Goal: Contribute content: Add original content to the website for others to see

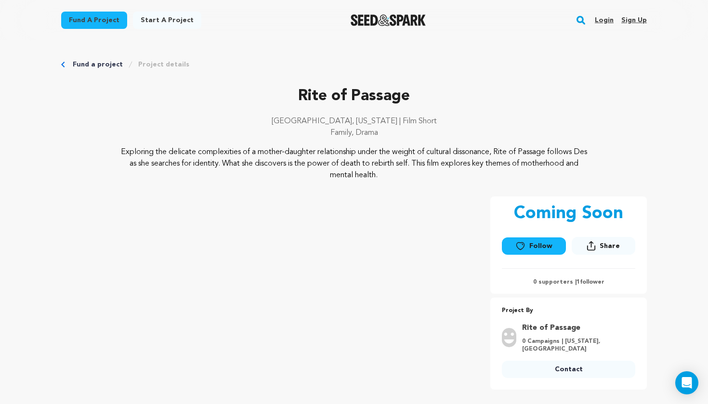
click at [600, 19] on link "Login" at bounding box center [604, 20] width 19 height 15
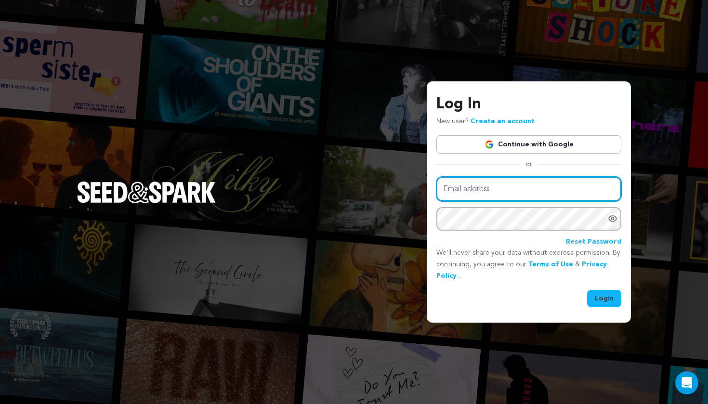
type input "kb@cruefilms.co"
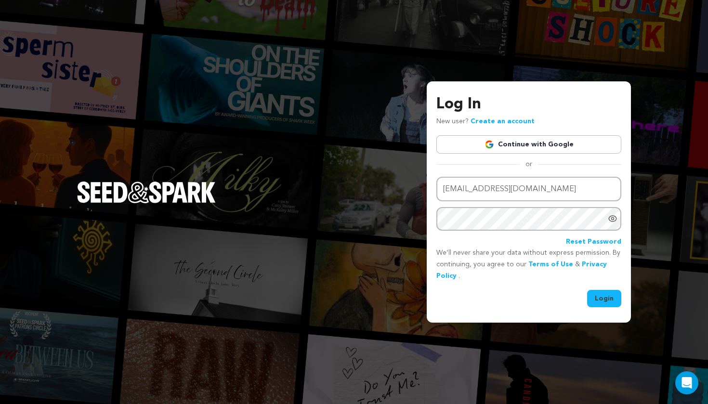
click at [601, 300] on button "Login" at bounding box center [604, 298] width 34 height 17
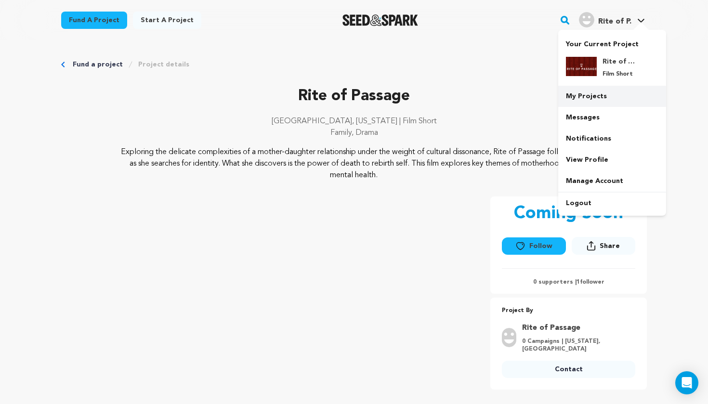
click at [598, 97] on link "My Projects" at bounding box center [612, 96] width 108 height 21
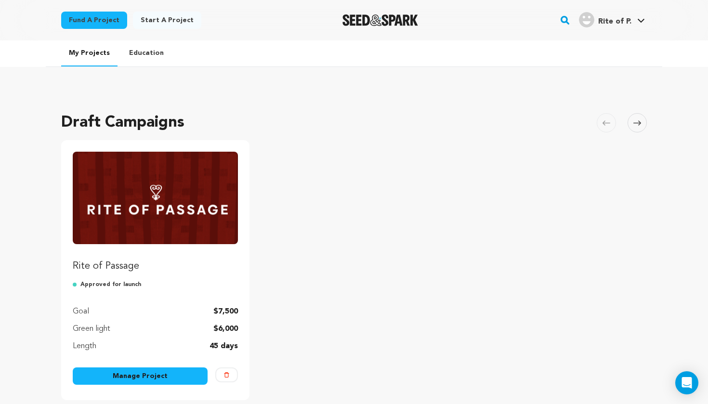
click at [170, 373] on link "Manage Project" at bounding box center [140, 375] width 135 height 17
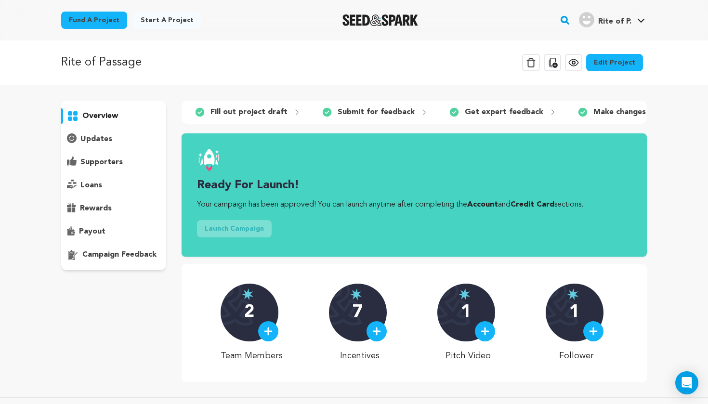
scroll to position [4, 0]
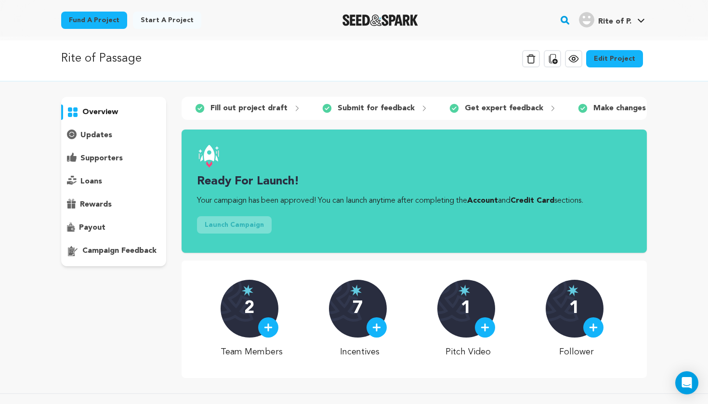
click at [579, 59] on icon at bounding box center [574, 59] width 12 height 12
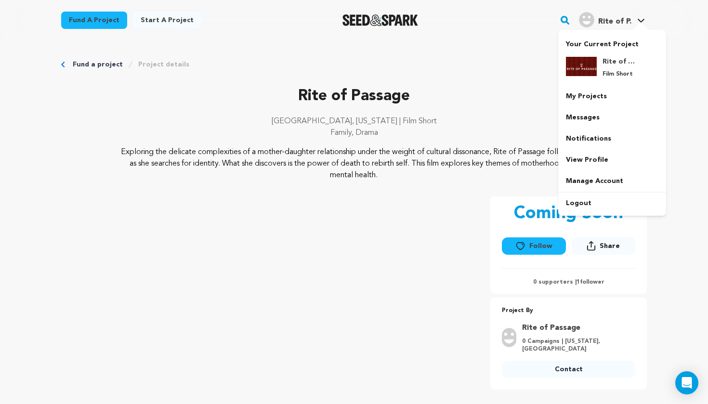
click at [627, 19] on span "Rite of P." at bounding box center [614, 22] width 33 height 8
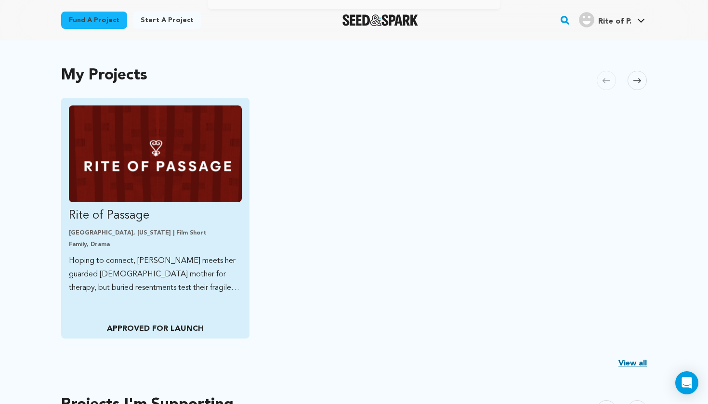
scroll to position [185, 0]
click at [218, 234] on p "Baltimore, Maryland | Film Short" at bounding box center [155, 233] width 173 height 8
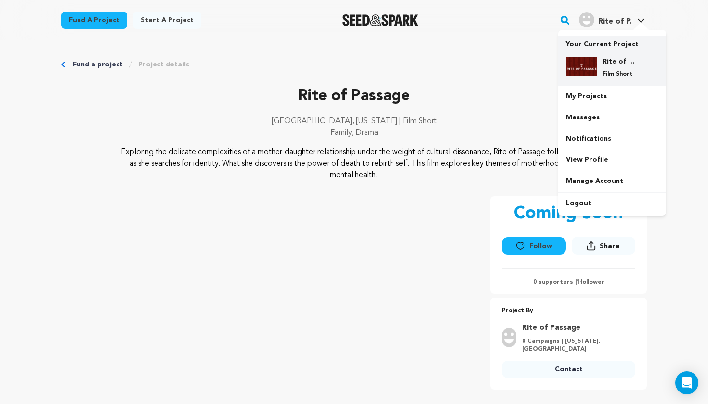
click at [588, 55] on div "Rite of Passage Film Short" at bounding box center [612, 67] width 92 height 37
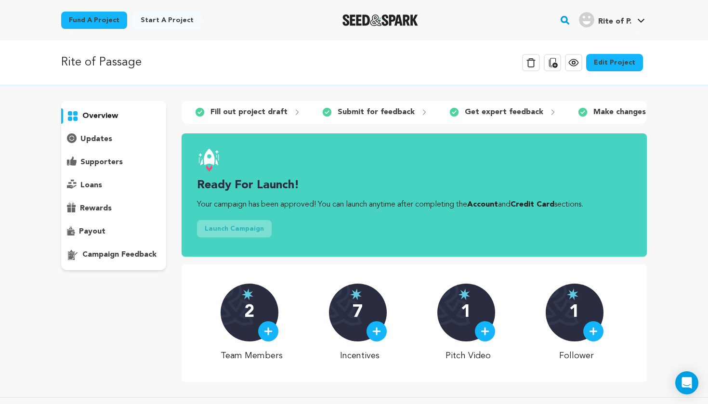
click at [601, 61] on link "Edit Project" at bounding box center [614, 62] width 57 height 17
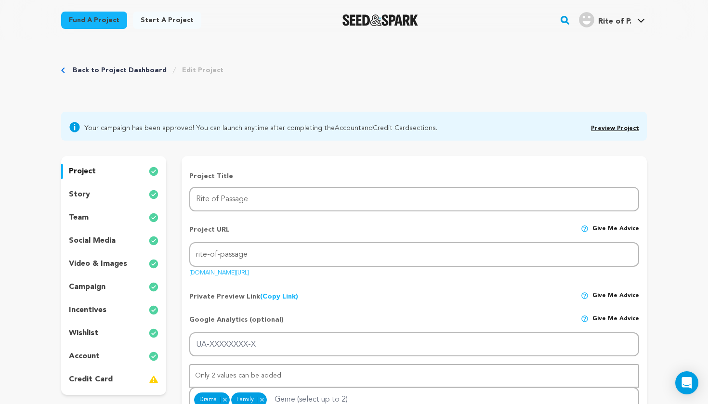
click at [116, 196] on div "story" at bounding box center [113, 194] width 105 height 15
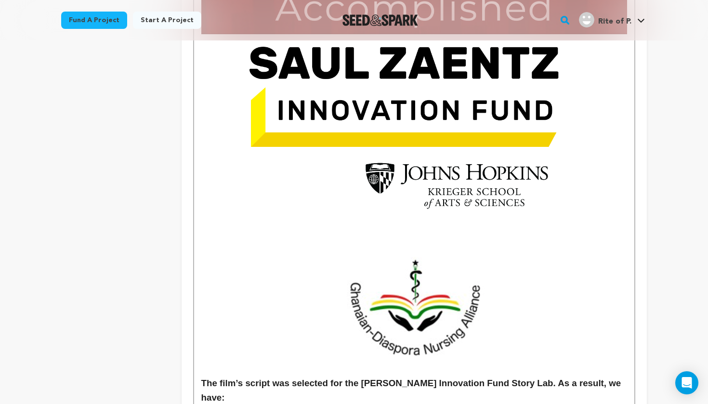
scroll to position [2048, 0]
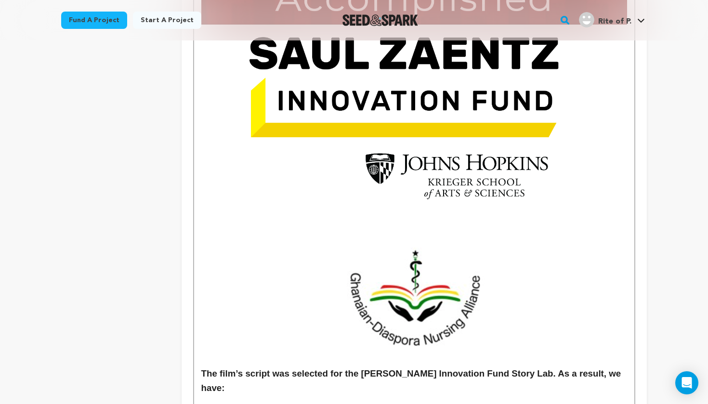
click at [377, 254] on img at bounding box center [414, 297] width 141 height 140
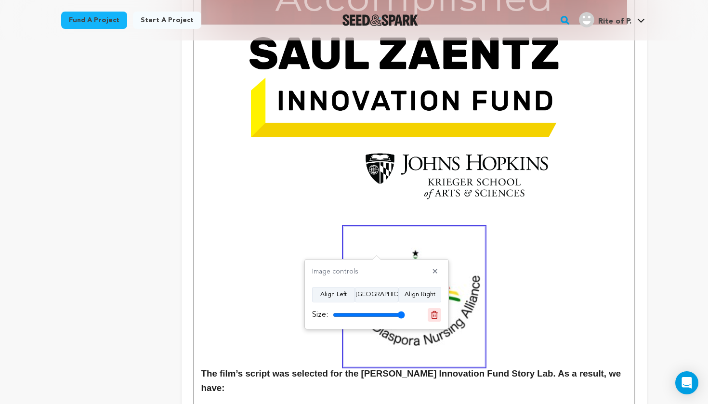
click at [432, 314] on icon at bounding box center [434, 315] width 9 height 9
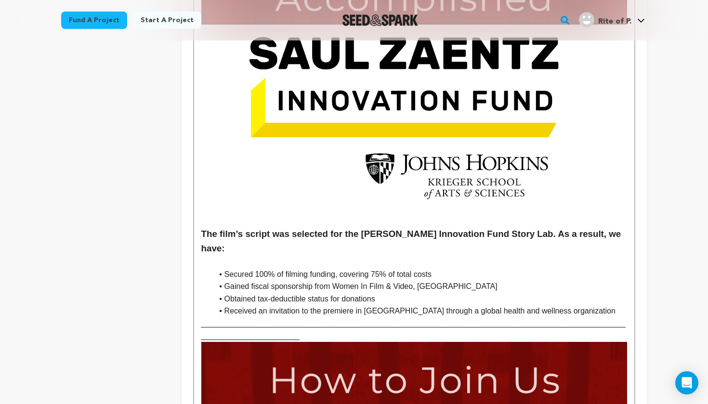
click at [587, 305] on li "Received an invitation to the premiere in [GEOGRAPHIC_DATA] through a global he…" at bounding box center [420, 311] width 414 height 13
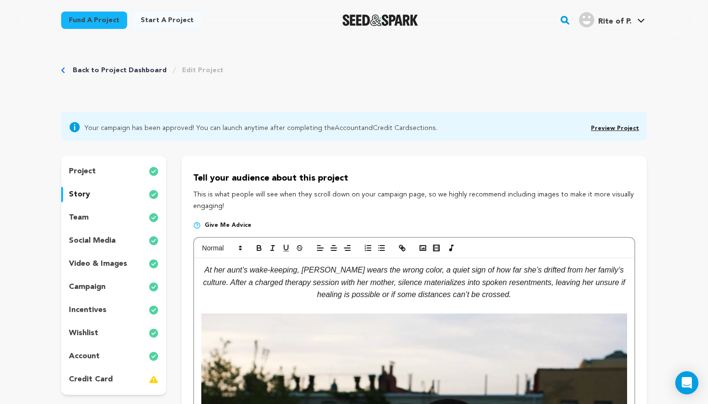
scroll to position [0, 0]
click at [422, 248] on icon "button" at bounding box center [422, 248] width 9 height 9
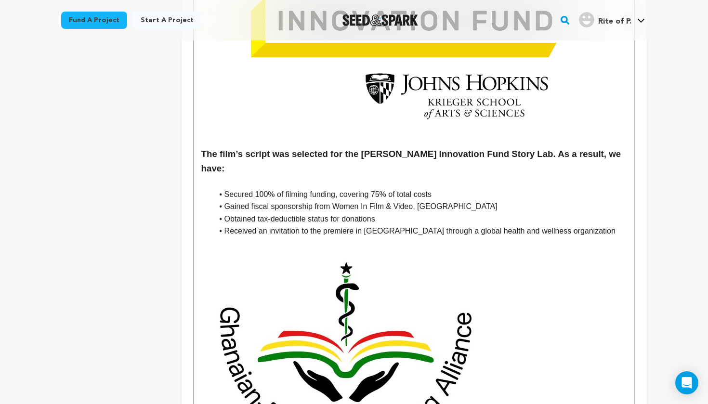
scroll to position [2124, 0]
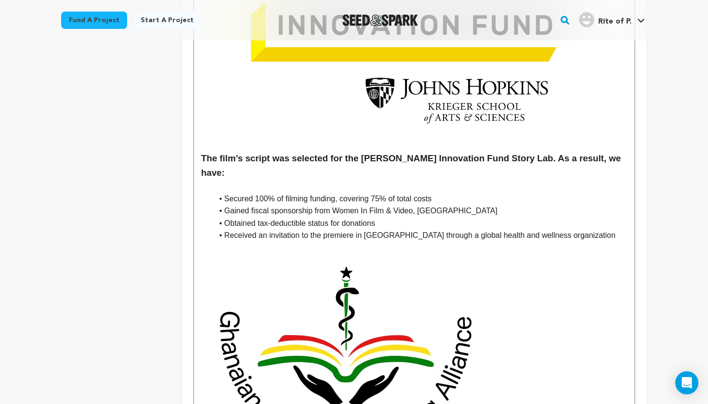
click at [393, 287] on img at bounding box center [341, 357] width 281 height 230
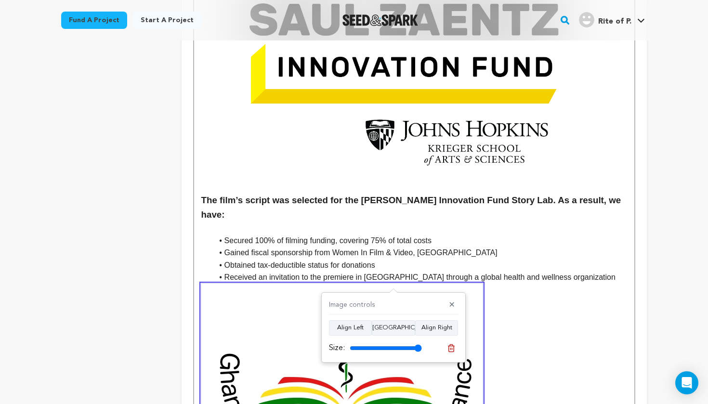
scroll to position [2146, 0]
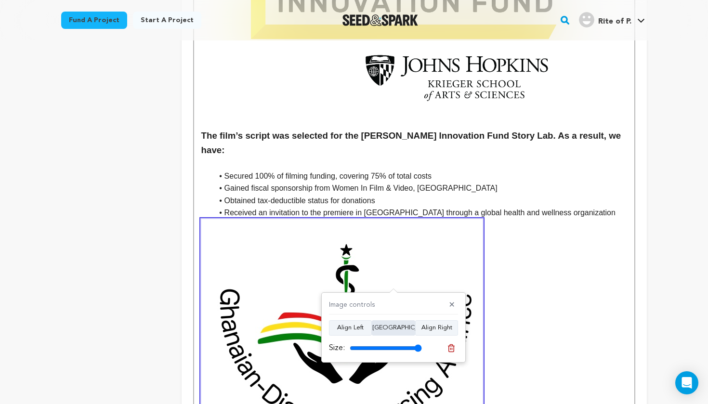
click at [399, 327] on button "Align Center" at bounding box center [393, 327] width 43 height 15
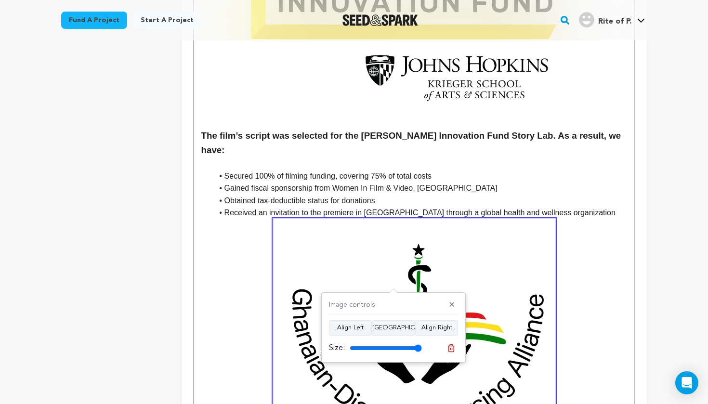
click at [578, 225] on p "_______________________________________________________________________________…" at bounding box center [414, 348] width 426 height 259
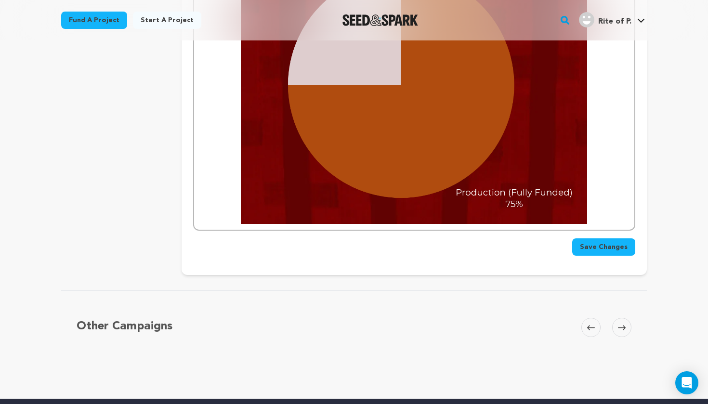
scroll to position [3267, 0]
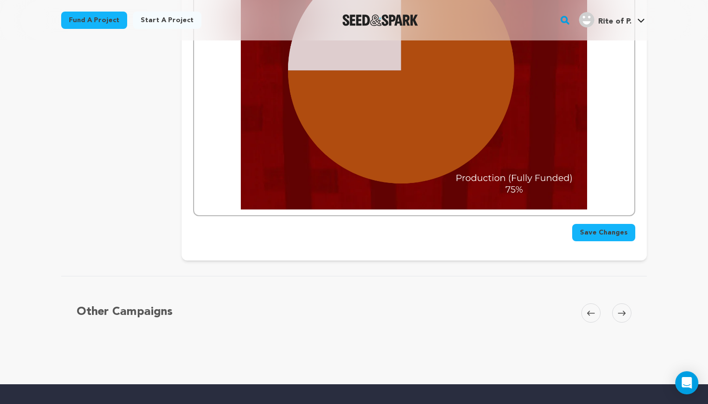
click at [598, 228] on span "Save Changes" at bounding box center [604, 233] width 48 height 10
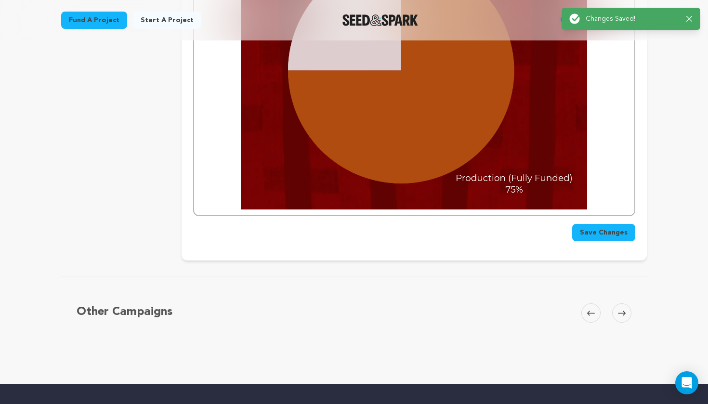
scroll to position [0, 0]
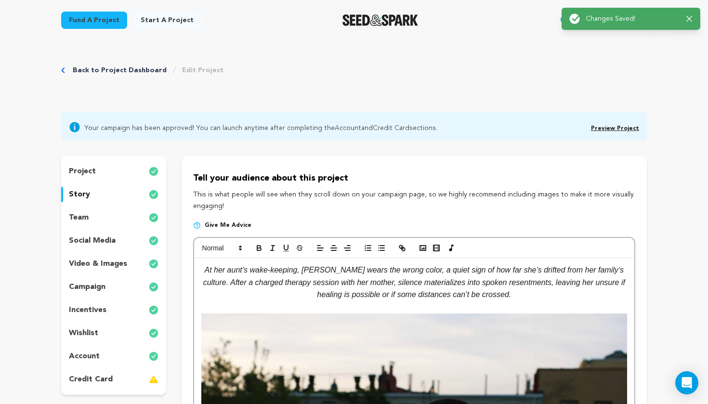
click at [604, 129] on link "Preview Project" at bounding box center [615, 129] width 48 height 6
